Goal: Information Seeking & Learning: Check status

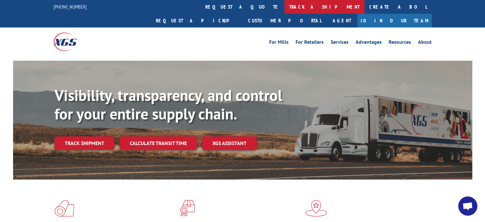
click at [285, 5] on link "track a shipment" at bounding box center [325, 7] width 80 height 14
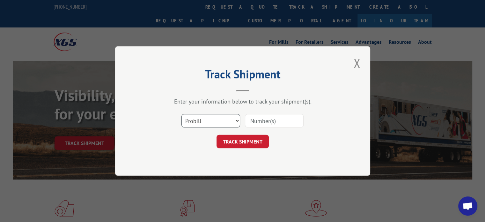
click at [208, 117] on select "Select category... Probill BOL PO" at bounding box center [211, 120] width 59 height 13
select select "bol"
click at [182, 114] on select "Select category... Probill BOL PO" at bounding box center [211, 120] width 59 height 13
click at [257, 123] on input at bounding box center [274, 120] width 59 height 13
paste input "361815"
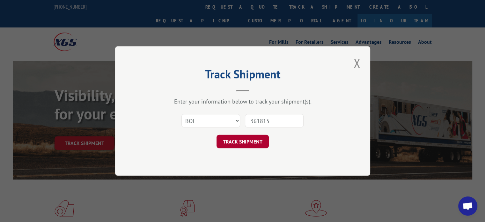
type input "361815"
click at [239, 146] on button "TRACK SHIPMENT" at bounding box center [243, 141] width 52 height 13
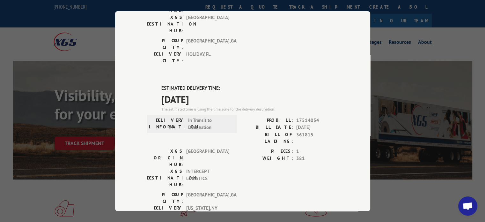
scroll to position [119, 0]
drag, startPoint x: 318, startPoint y: 82, endPoint x: 295, endPoint y: 79, distance: 23.8
click at [297, 116] on span "17514054" at bounding box center [318, 119] width 42 height 7
copy span "17514054"
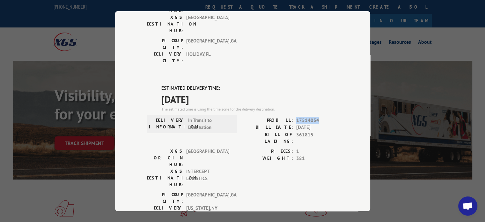
scroll to position [0, 0]
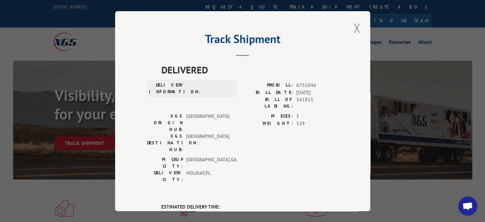
click at [354, 23] on button "Close modal" at bounding box center [357, 28] width 11 height 18
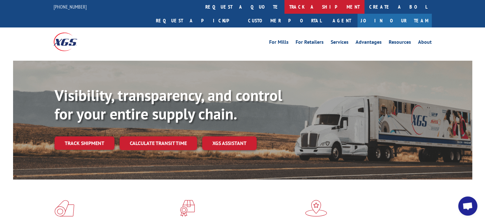
click at [285, 9] on link "track a shipment" at bounding box center [325, 7] width 80 height 14
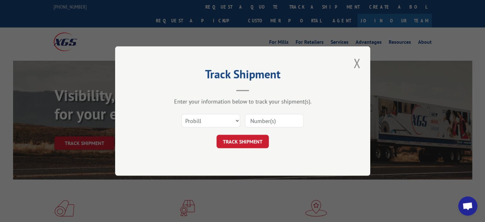
click at [279, 122] on input at bounding box center [274, 120] width 59 height 13
paste input "17508451"
type input "17508451"
click at [249, 145] on button "TRACK SHIPMENT" at bounding box center [243, 141] width 52 height 13
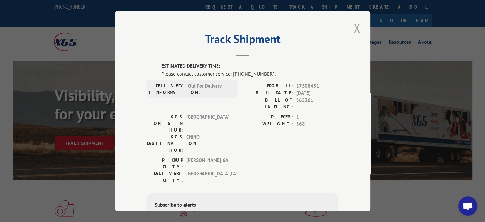
click at [355, 26] on button "Close modal" at bounding box center [357, 28] width 11 height 18
